Goal: Book appointment/travel/reservation

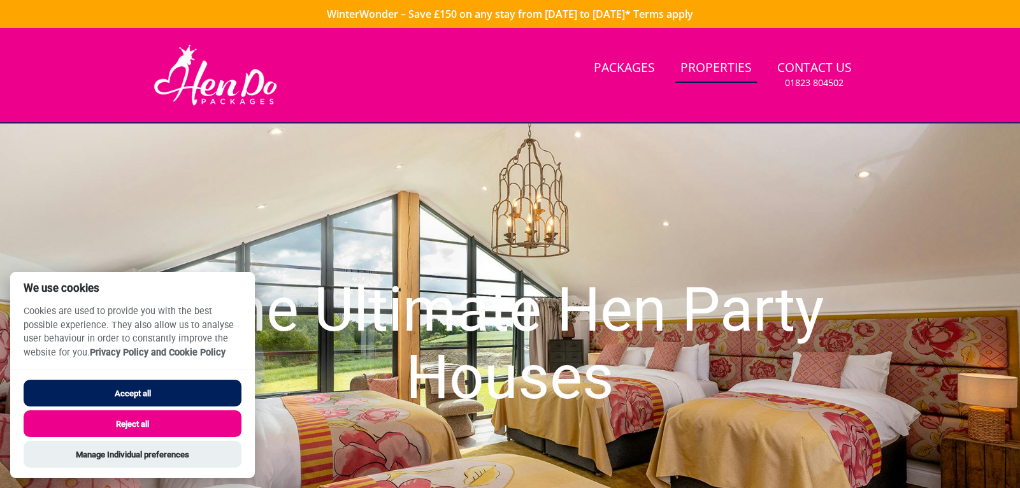
click at [743, 58] on link "Properties" at bounding box center [716, 68] width 82 height 29
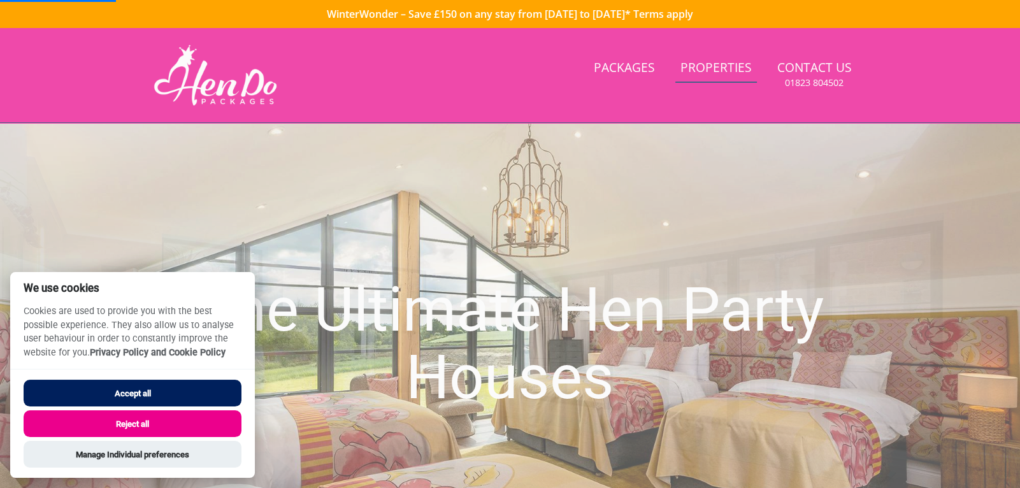
click at [729, 67] on link "Properties" at bounding box center [716, 68] width 82 height 29
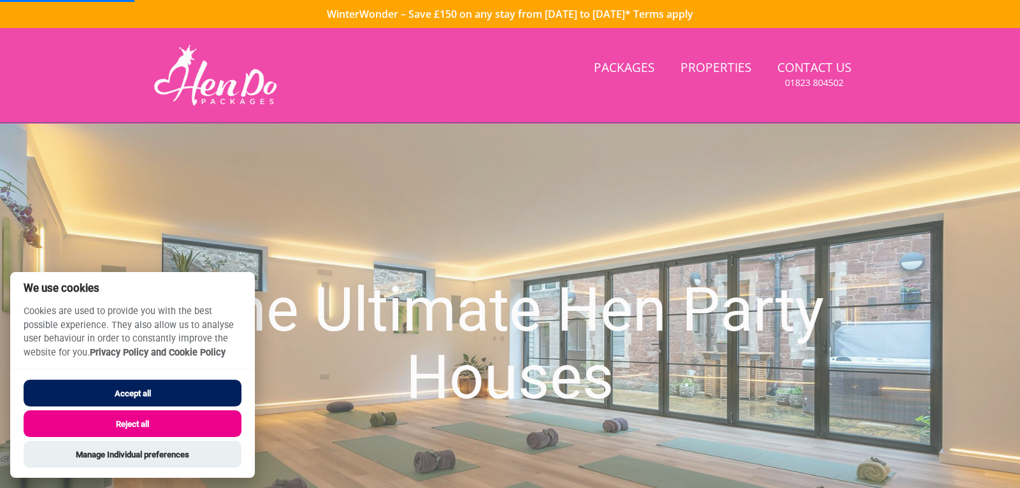
click at [91, 388] on button "Accept all" at bounding box center [133, 393] width 218 height 27
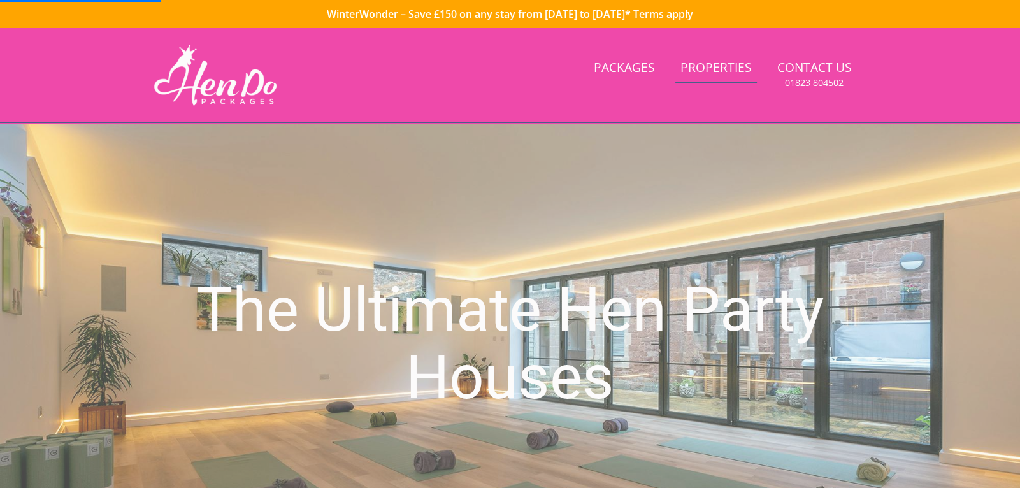
click at [709, 77] on link "Properties" at bounding box center [716, 68] width 82 height 29
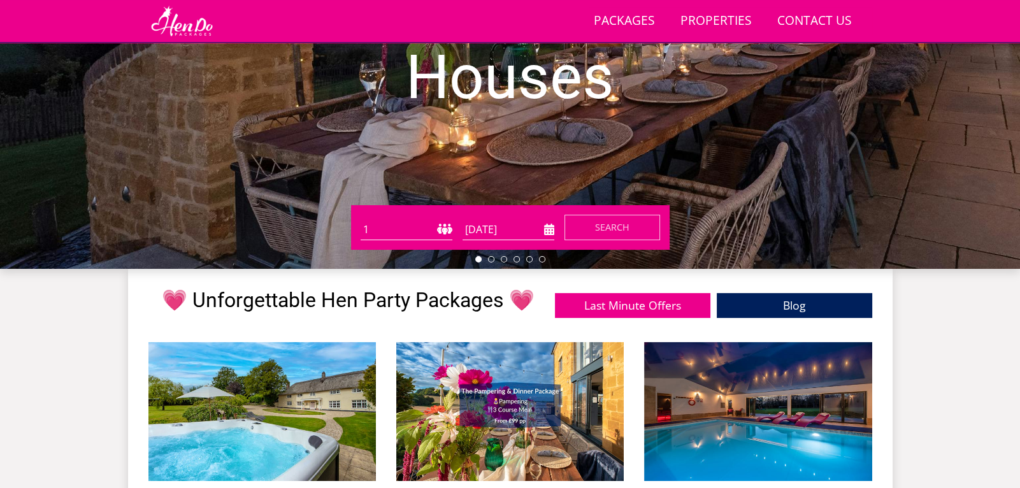
scroll to position [273, 0]
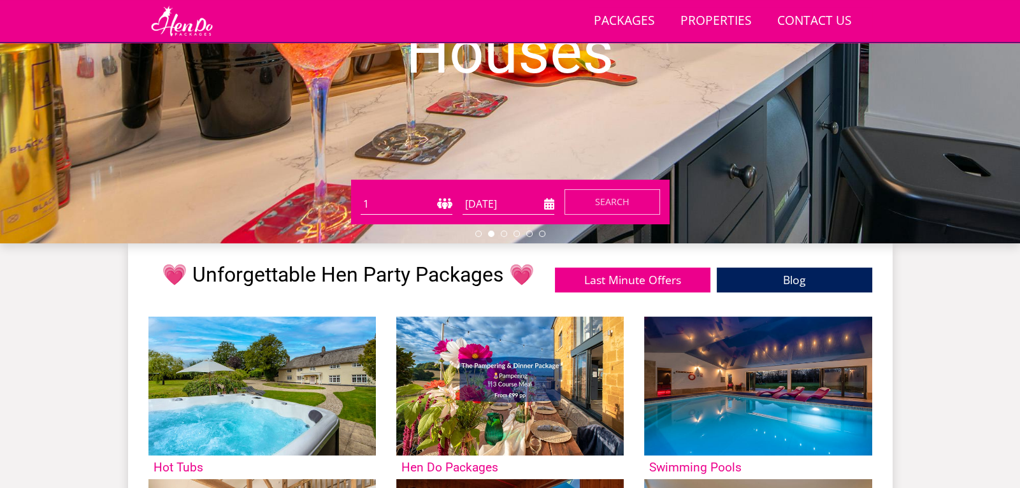
click at [449, 196] on select "1 2 3 4 5 6 7 8 9 10 11 12 13 14 15 16 17 18 19 20 21 22 23 24 25 26 27 28 29 3…" at bounding box center [407, 204] width 92 height 21
select select "18"
click at [361, 194] on select "1 2 3 4 5 6 7 8 9 10 11 12 13 14 15 16 17 18 19 20 21 22 23 24 25 26 27 28 29 3…" at bounding box center [407, 204] width 92 height 21
click at [543, 200] on input "[DATE]" at bounding box center [508, 204] width 92 height 21
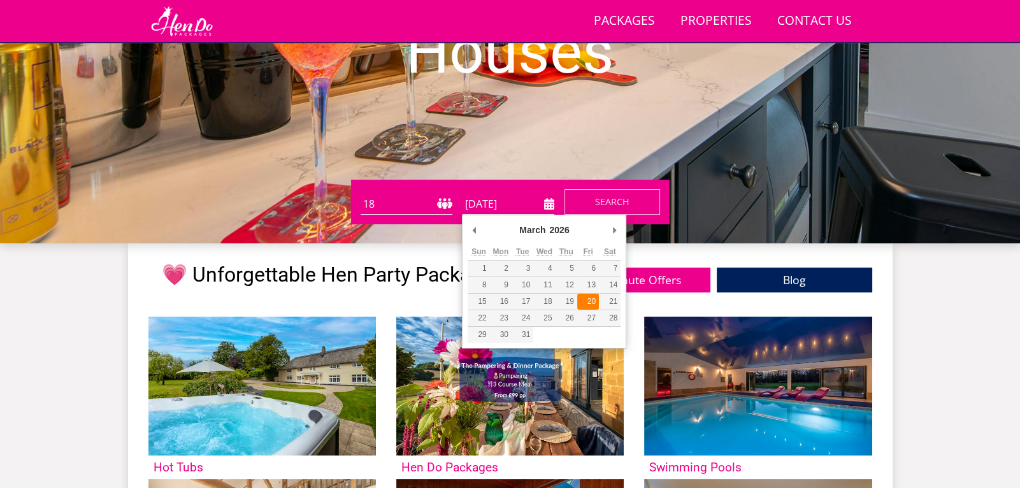
type input "[DATE]"
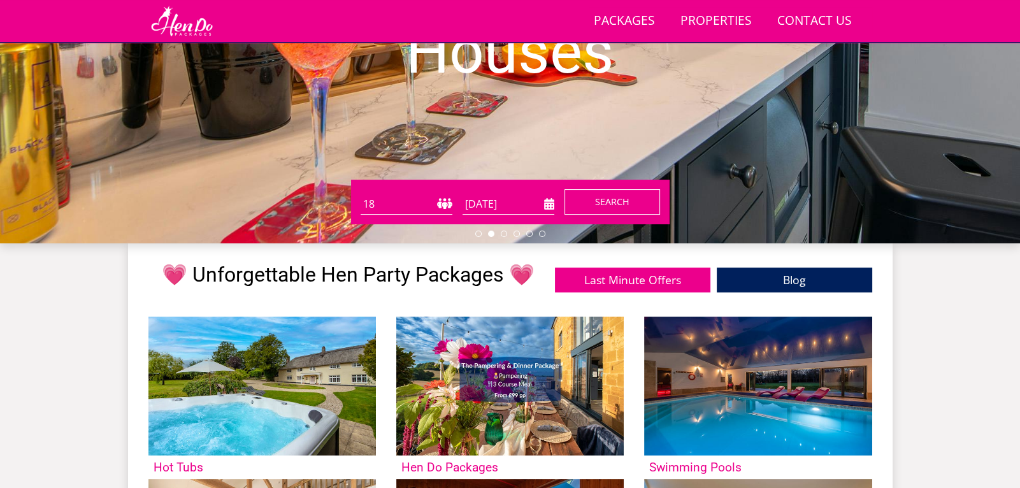
click at [620, 200] on span "Search" at bounding box center [612, 202] width 34 height 12
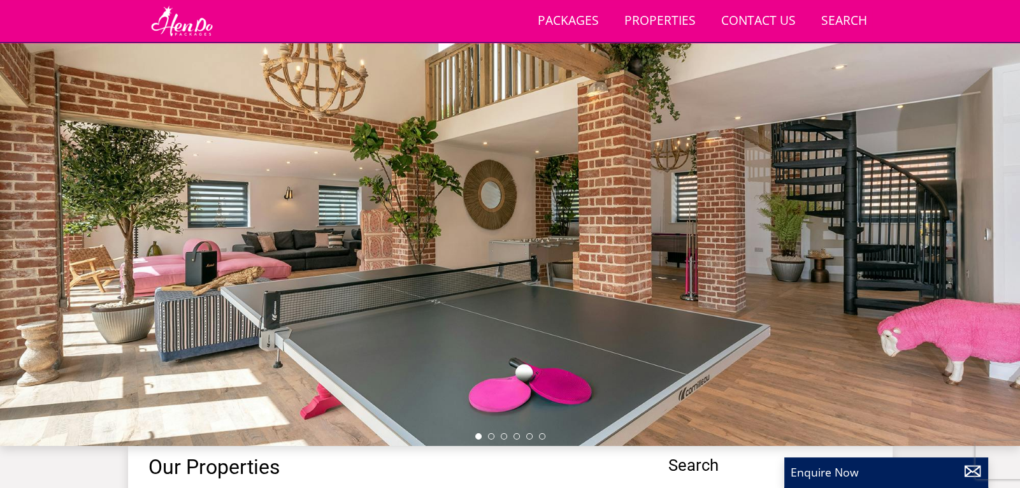
scroll to position [96, 0]
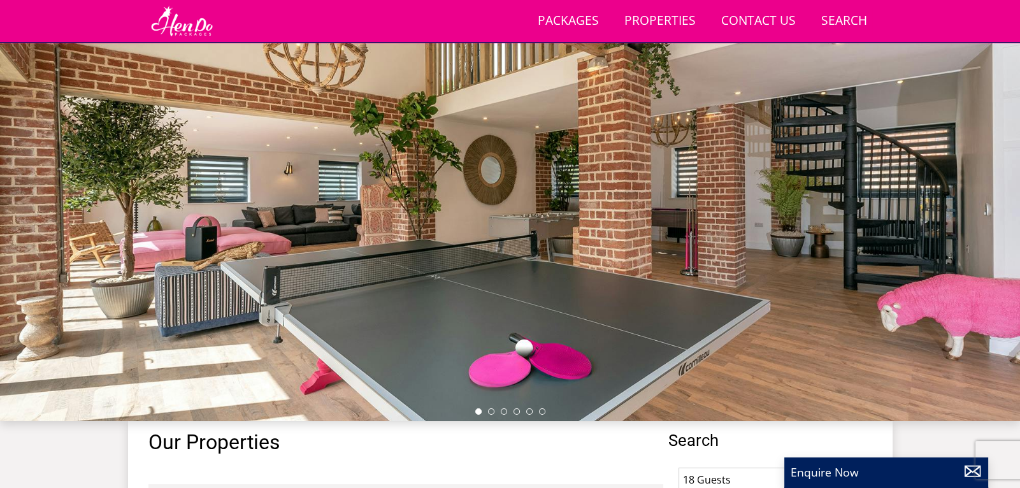
click at [975, 211] on div at bounding box center [510, 198] width 1020 height 446
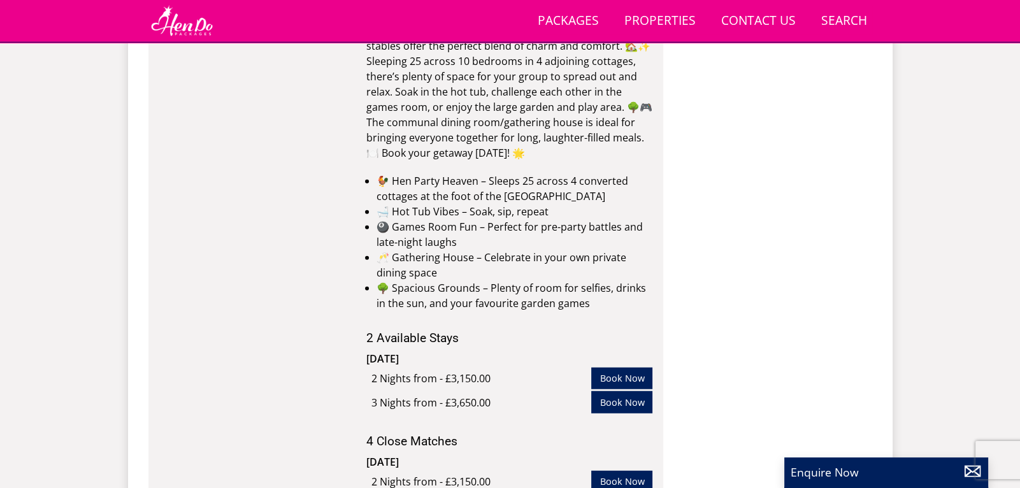
scroll to position [4289, 0]
